Goal: Information Seeking & Learning: Learn about a topic

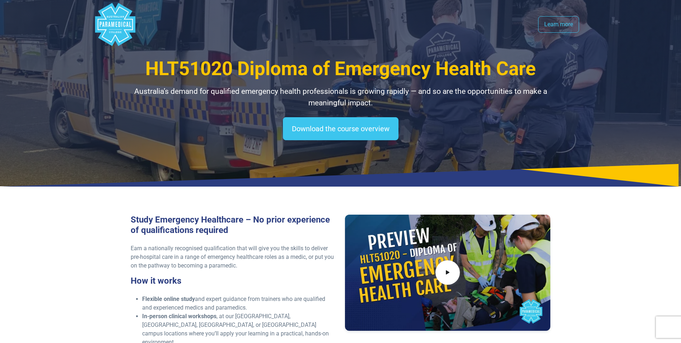
click at [118, 30] on polygon "Australian Paramedical College" at bounding box center [115, 24] width 40 height 43
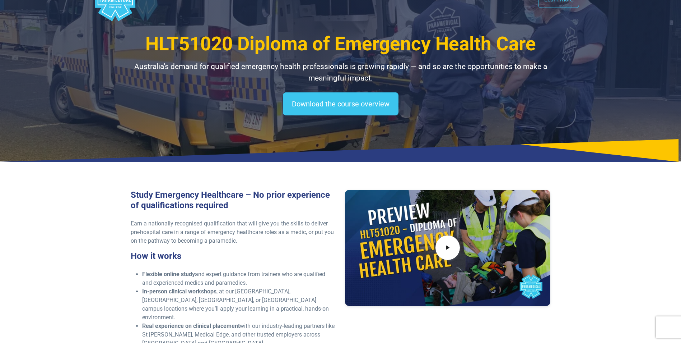
scroll to position [36, 0]
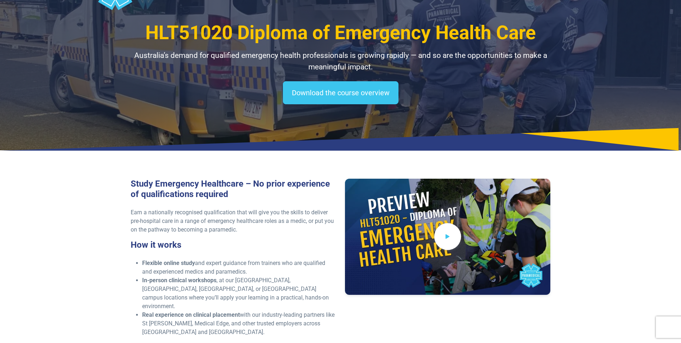
click at [450, 237] on icon at bounding box center [448, 237] width 8 height 12
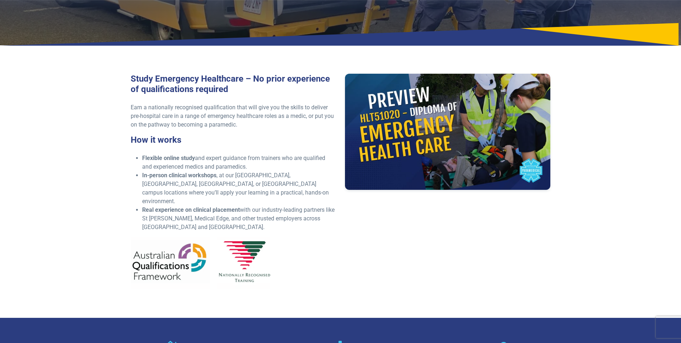
scroll to position [144, 0]
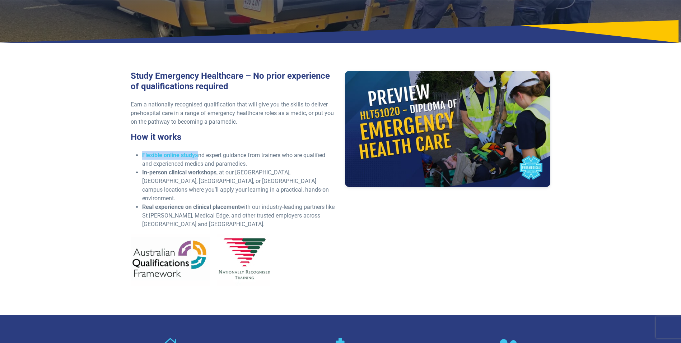
drag, startPoint x: 140, startPoint y: 153, endPoint x: 198, endPoint y: 156, distance: 57.5
click at [198, 156] on ul "Flexible online study and expert guidance from trainers who are qualified and e…" at bounding box center [234, 190] width 206 height 78
drag, startPoint x: 198, startPoint y: 156, endPoint x: 201, endPoint y: 171, distance: 15.5
click at [201, 171] on strong "In-person clinical workshops" at bounding box center [179, 172] width 74 height 7
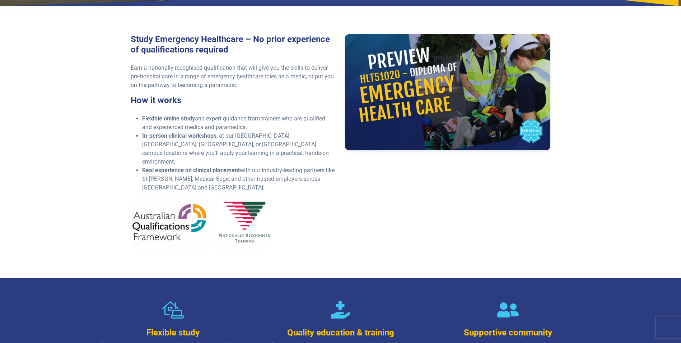
scroll to position [180, 0]
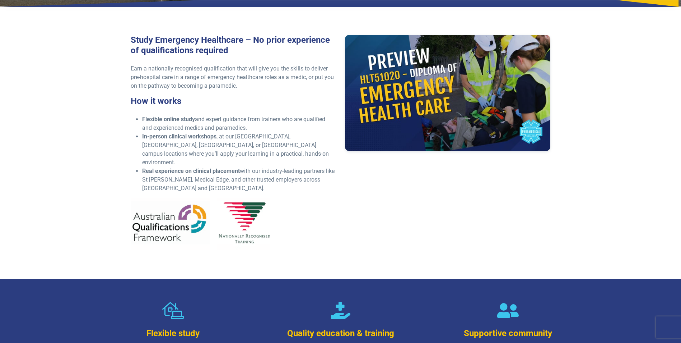
drag, startPoint x: 252, startPoint y: 125, endPoint x: 187, endPoint y: 131, distance: 65.7
click at [187, 131] on li "Flexible online study and expert guidance from trainers who are qualified and e…" at bounding box center [239, 123] width 194 height 17
click at [258, 177] on li "Real experience on clinical placement with our industry-leading partners like S…" at bounding box center [239, 180] width 194 height 26
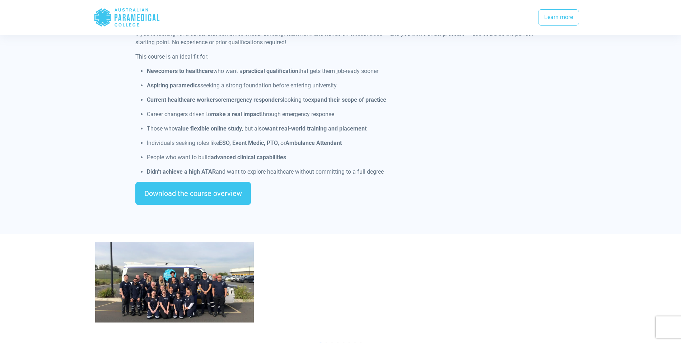
scroll to position [646, 0]
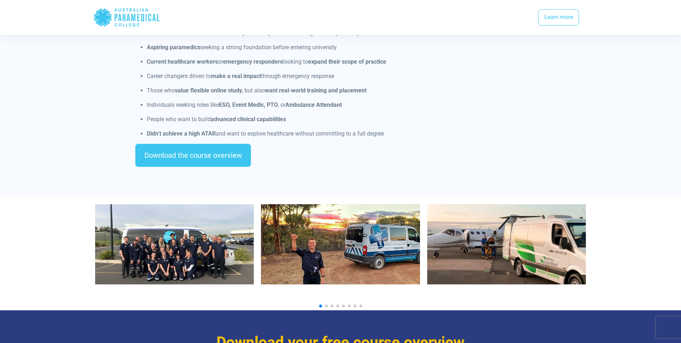
click at [342, 224] on img "2 / 10" at bounding box center [340, 244] width 159 height 80
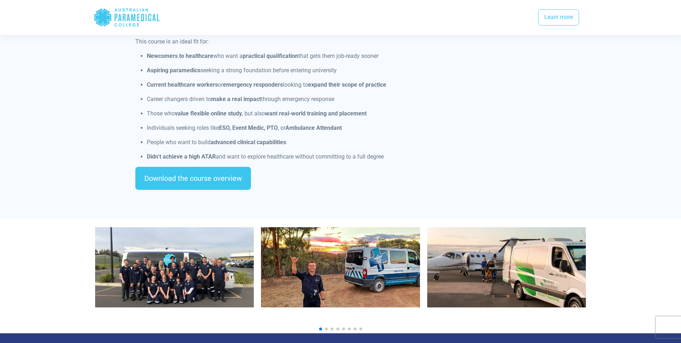
click at [480, 262] on img "3 / 10" at bounding box center [506, 267] width 159 height 80
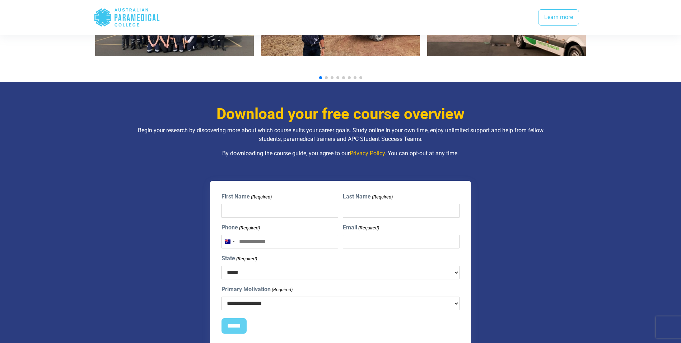
scroll to position [503, 0]
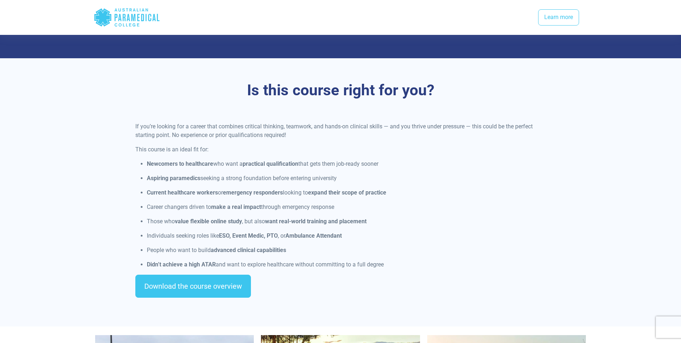
click at [122, 20] on icon ".logo-horizontal-c1{fill:#3CC5EE;} .logo-horizontal-c3{fill:#3CC5EE;} .logo-hor…" at bounding box center [127, 17] width 66 height 23
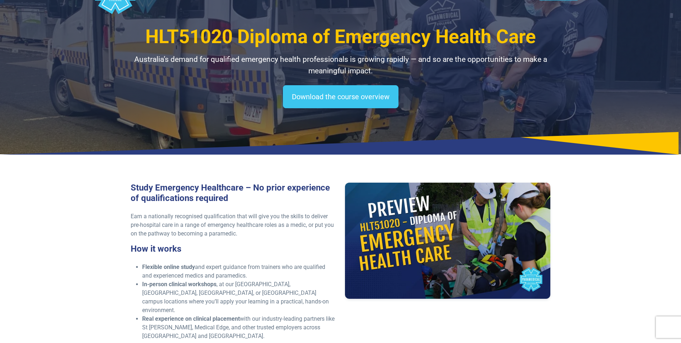
scroll to position [0, 0]
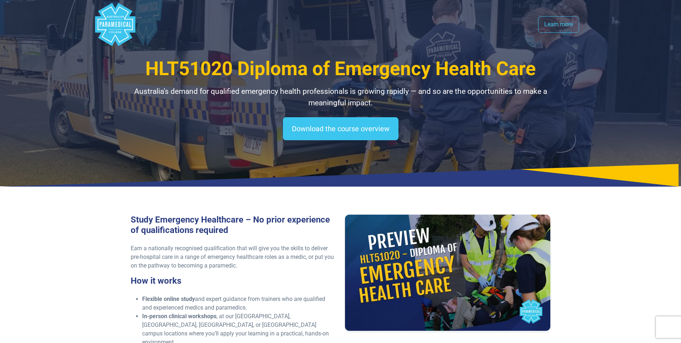
click at [120, 17] on rect "Australian Paramedical College" at bounding box center [120, 17] width 0 height 2
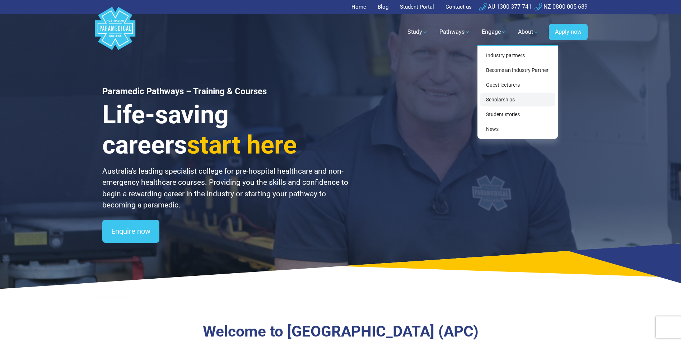
click at [491, 101] on link "Scholarships" at bounding box center [517, 99] width 75 height 13
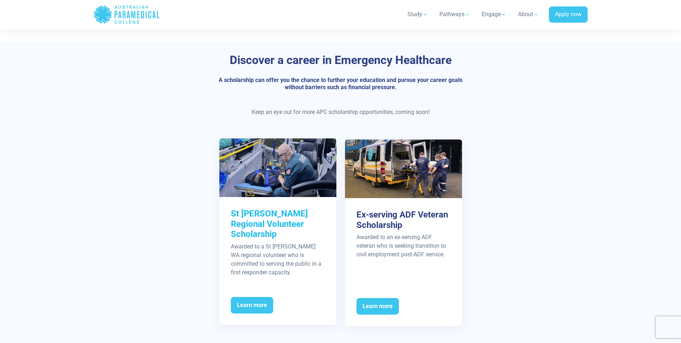
scroll to position [294, 0]
click at [256, 296] on span "Learn more" at bounding box center [252, 304] width 42 height 17
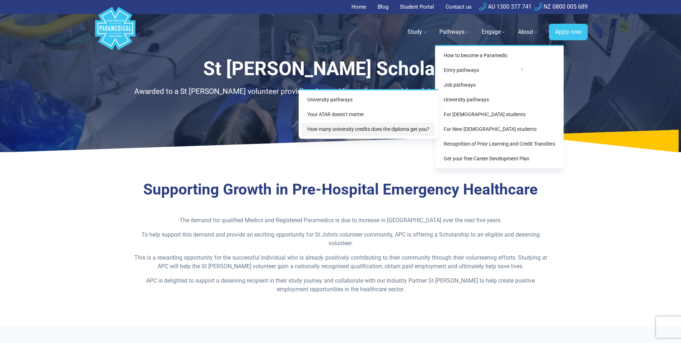
click at [394, 129] on link "How many university credits does the diploma get you?" at bounding box center [369, 128] width 134 height 13
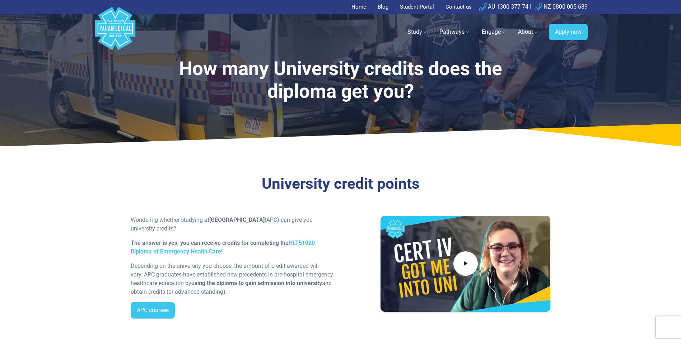
scroll to position [36, 0]
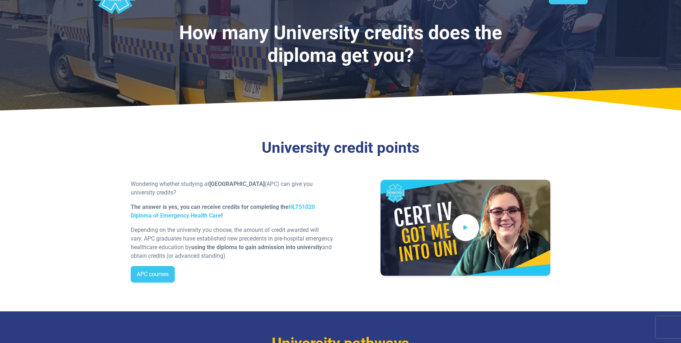
click at [474, 234] on span at bounding box center [465, 227] width 27 height 27
